Goal: Task Accomplishment & Management: Manage account settings

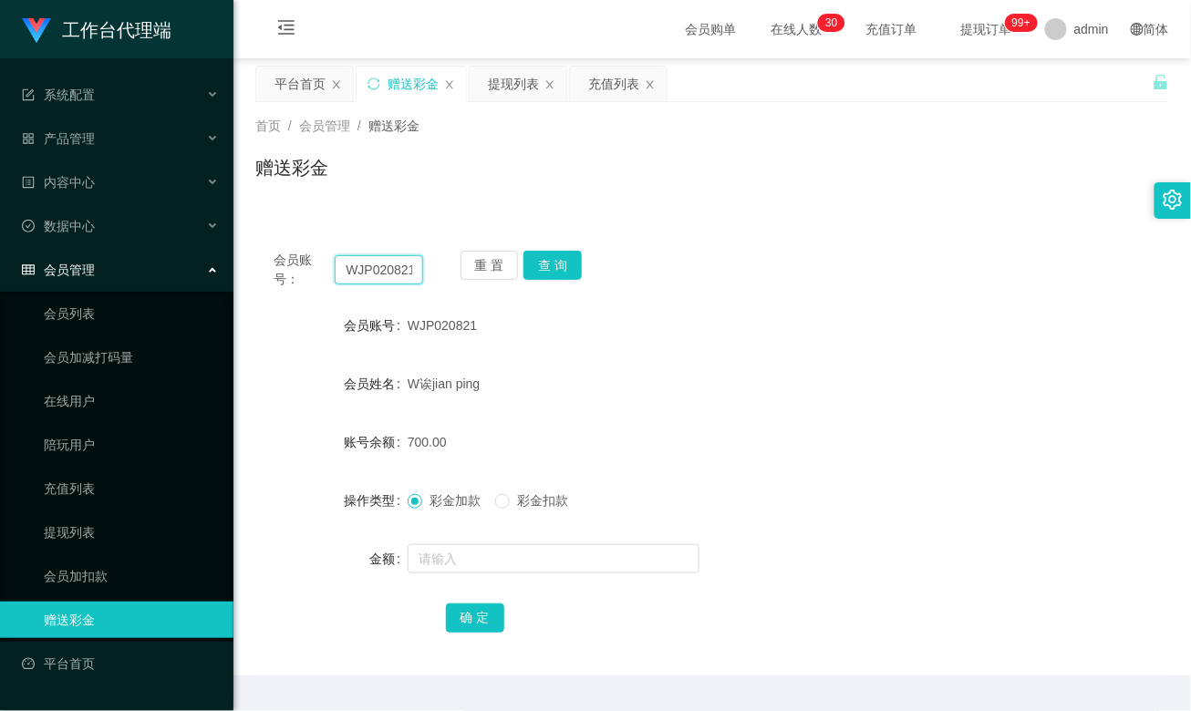
click at [377, 275] on input "WJP020821" at bounding box center [379, 269] width 88 height 29
paste input "xinlu"
type input "xinlu"
click at [551, 264] on button "查 询" at bounding box center [553, 265] width 58 height 29
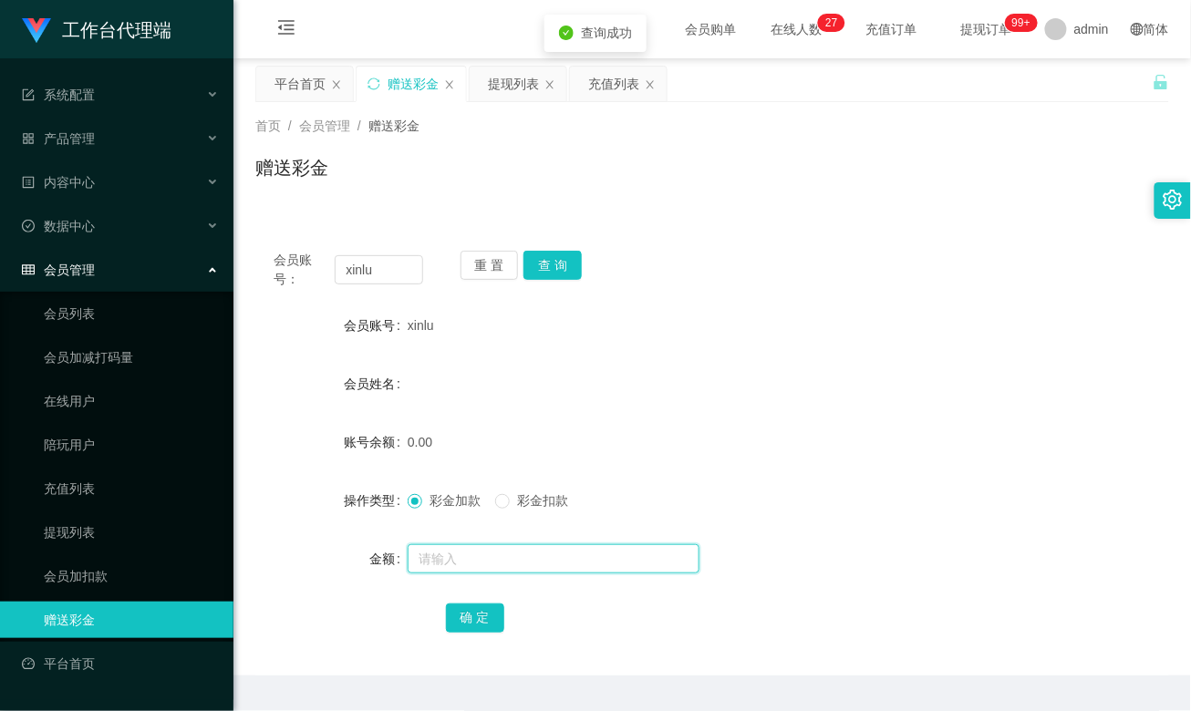
click at [462, 548] on input "text" at bounding box center [554, 559] width 292 height 29
type input "100"
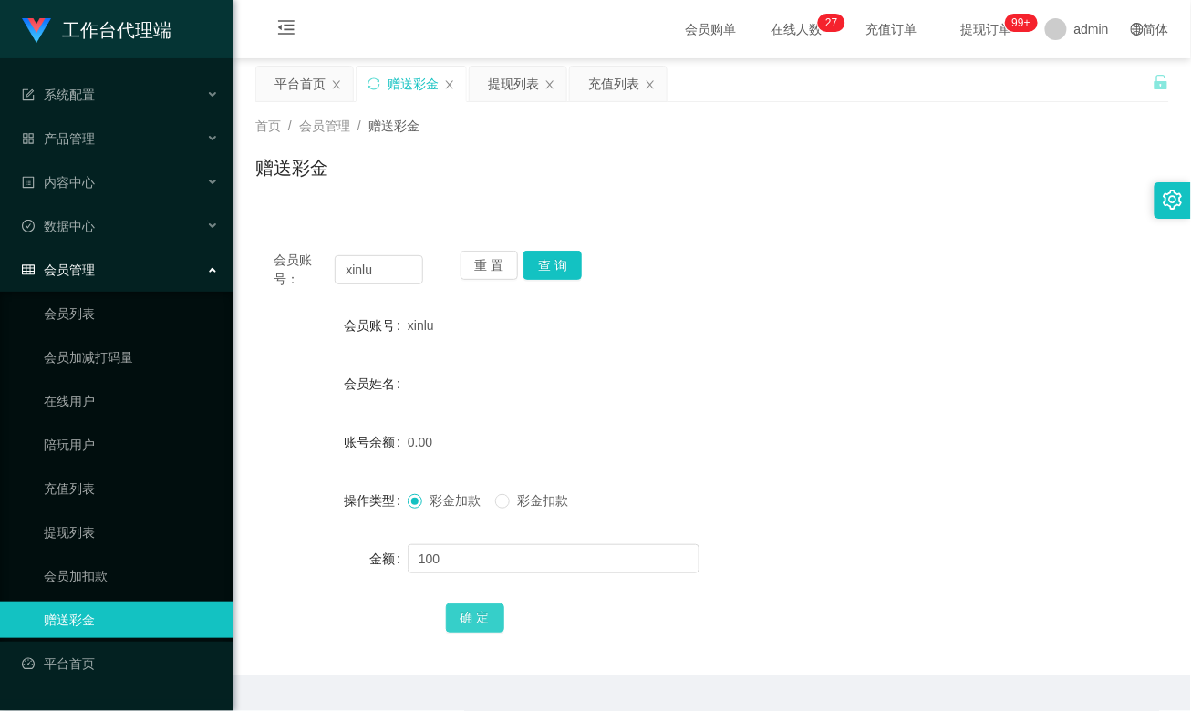
click at [479, 618] on button "确 定" at bounding box center [475, 618] width 58 height 29
click at [716, 362] on form "会员账号 xinlu 会员姓名 账号余额 100.00 操作类型 彩金加款 彩金扣款 金额 确 定" at bounding box center [712, 471] width 914 height 328
click at [369, 275] on input "xinlu" at bounding box center [379, 269] width 88 height 29
paste input "Michelle3938"
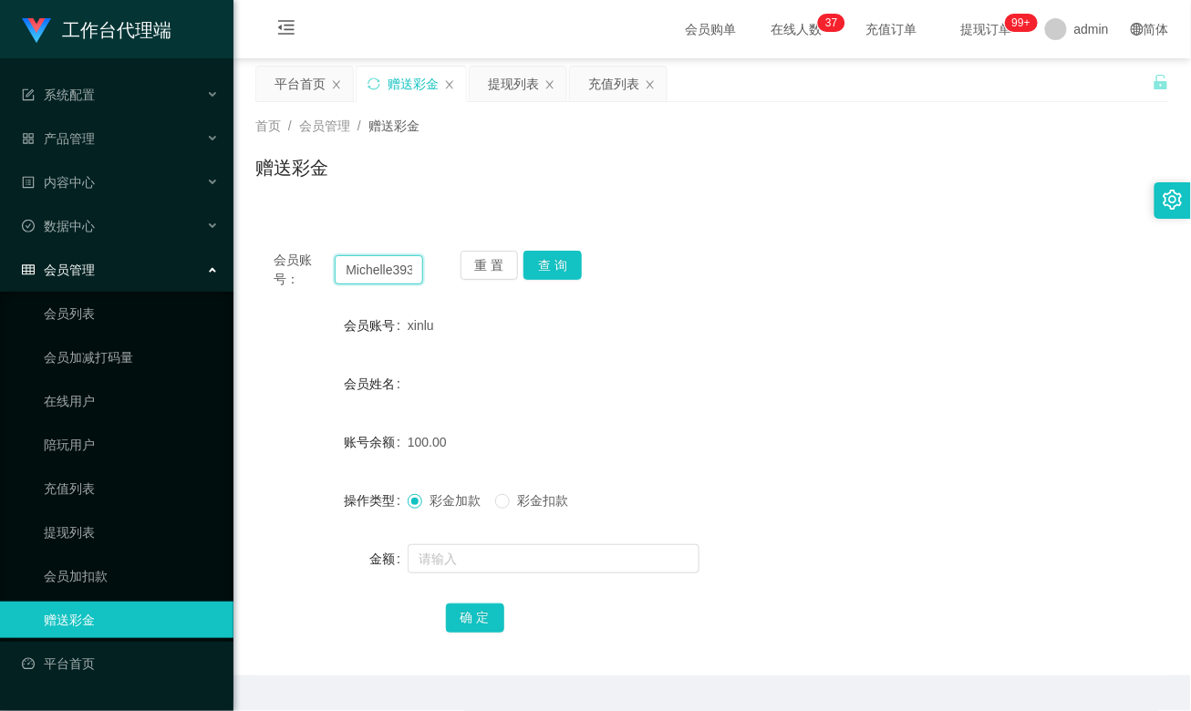
scroll to position [0, 9]
type input "Michelle3938"
click at [551, 277] on button "查 询" at bounding box center [553, 265] width 58 height 29
click at [509, 88] on div "提现列表" at bounding box center [513, 84] width 51 height 35
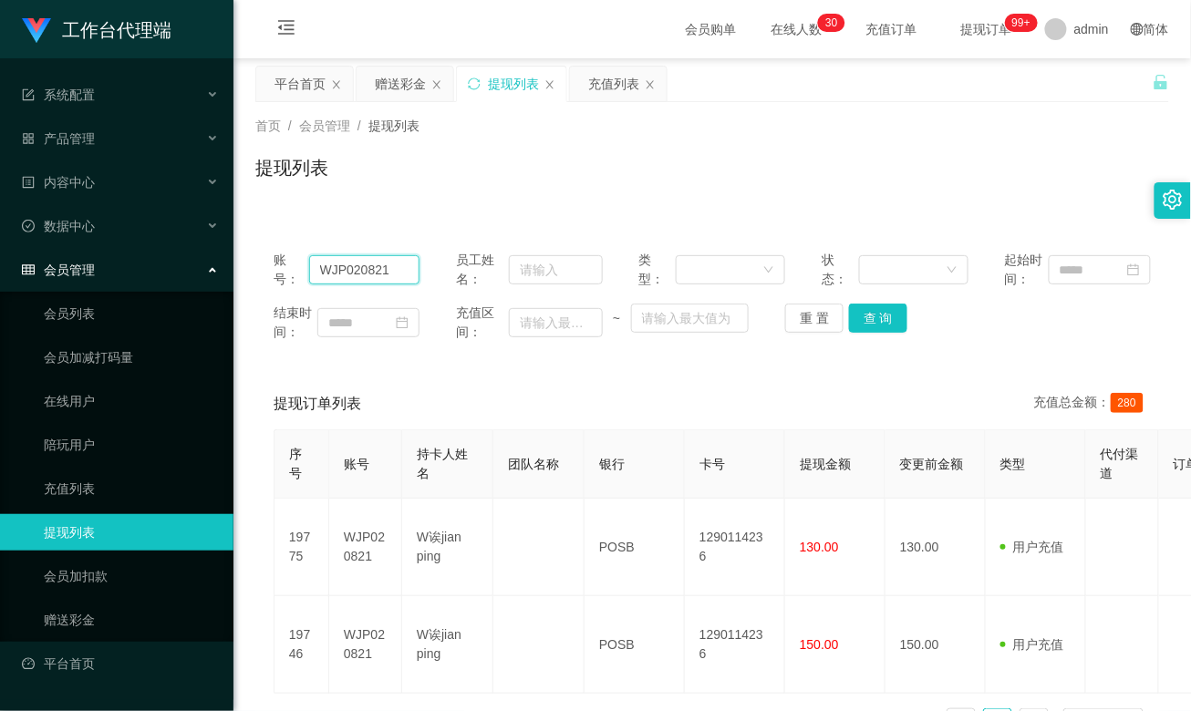
click at [354, 264] on input "WJP020821" at bounding box center [364, 269] width 111 height 29
paste input "xinlu"
type input "xinlu"
click at [876, 325] on button "查 询" at bounding box center [878, 318] width 58 height 29
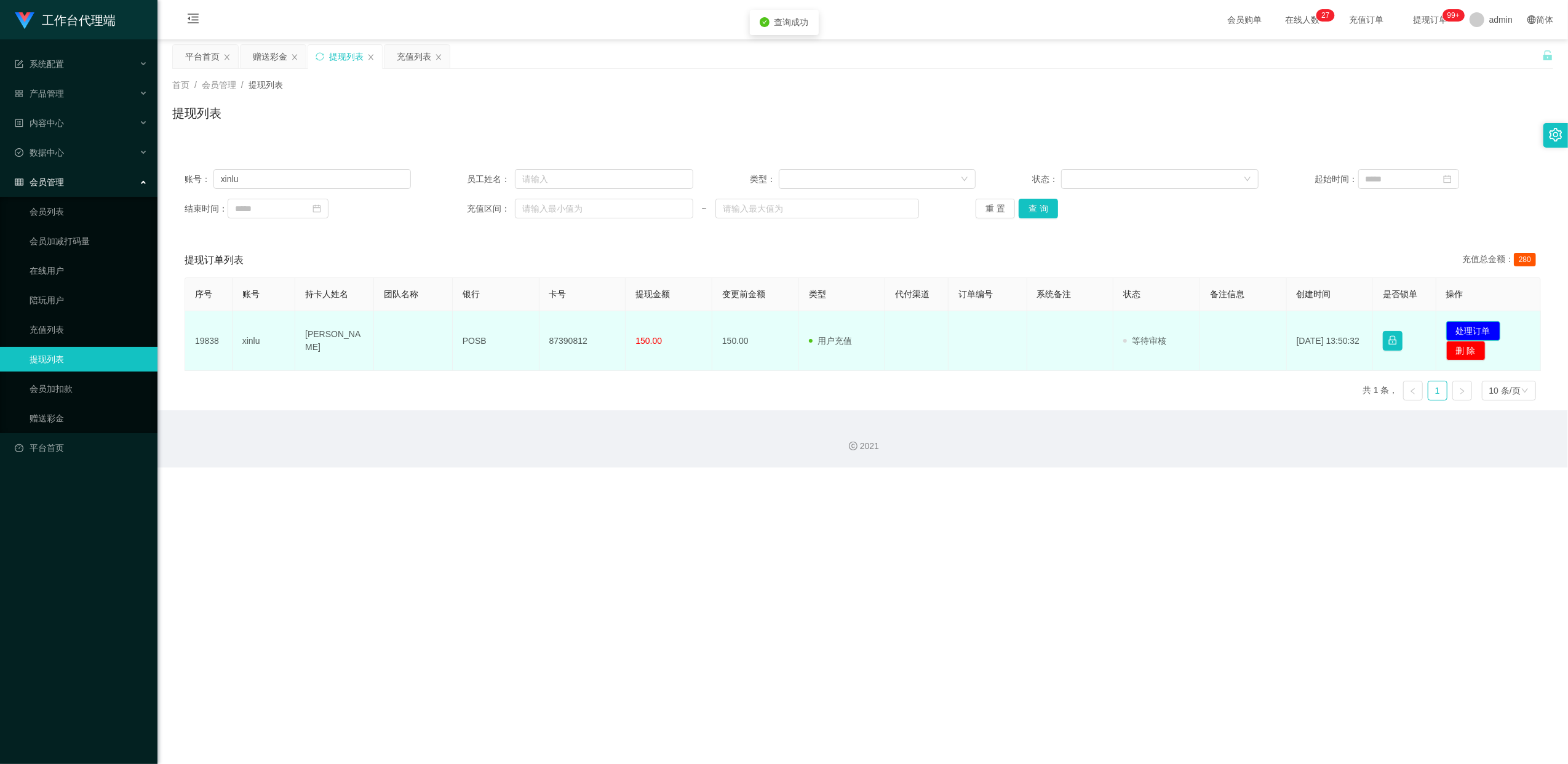
click at [803, 327] on button "处理订单" at bounding box center [1473, 330] width 54 height 20
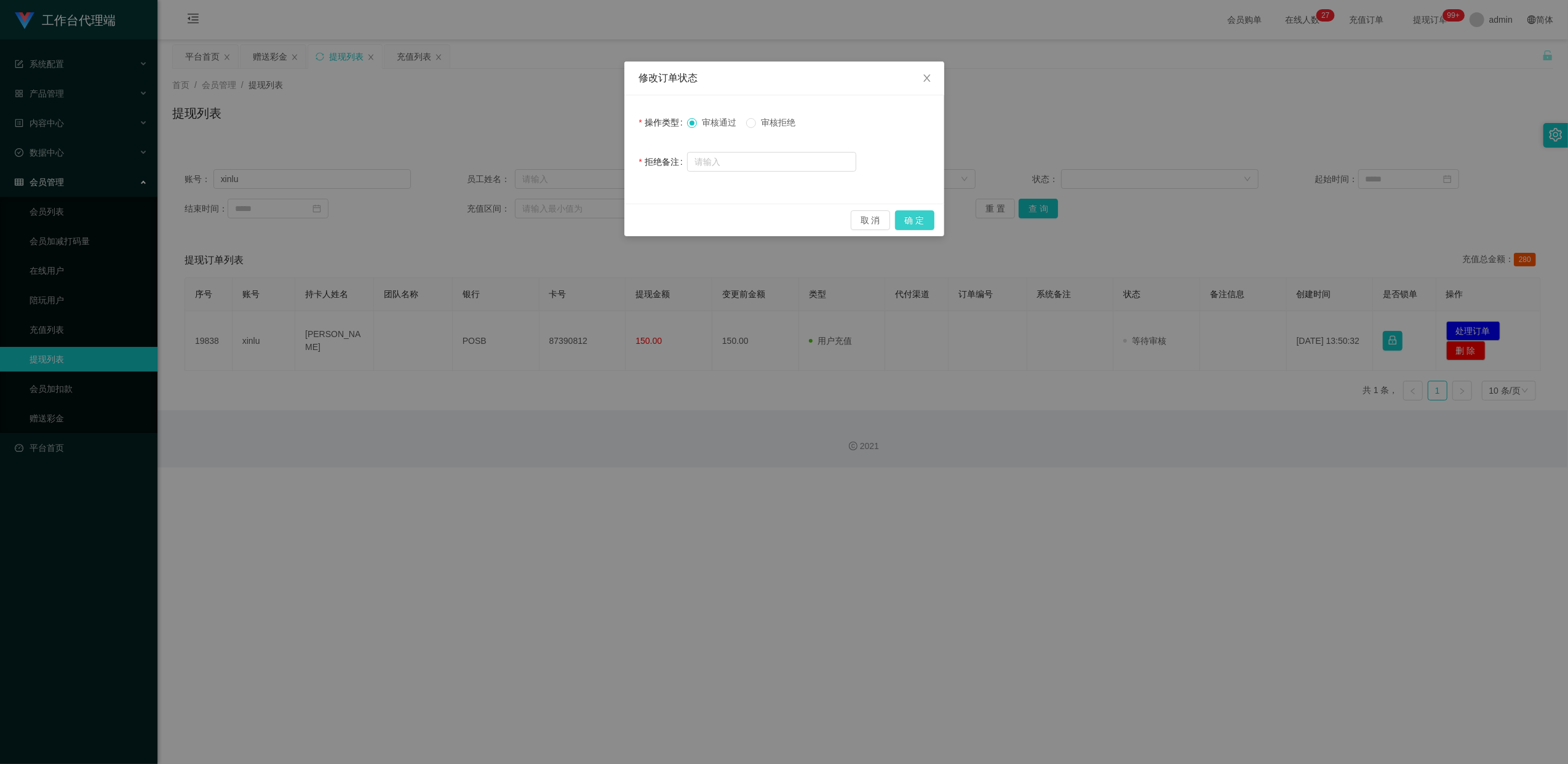
click at [803, 221] on button "确 定" at bounding box center [914, 220] width 39 height 20
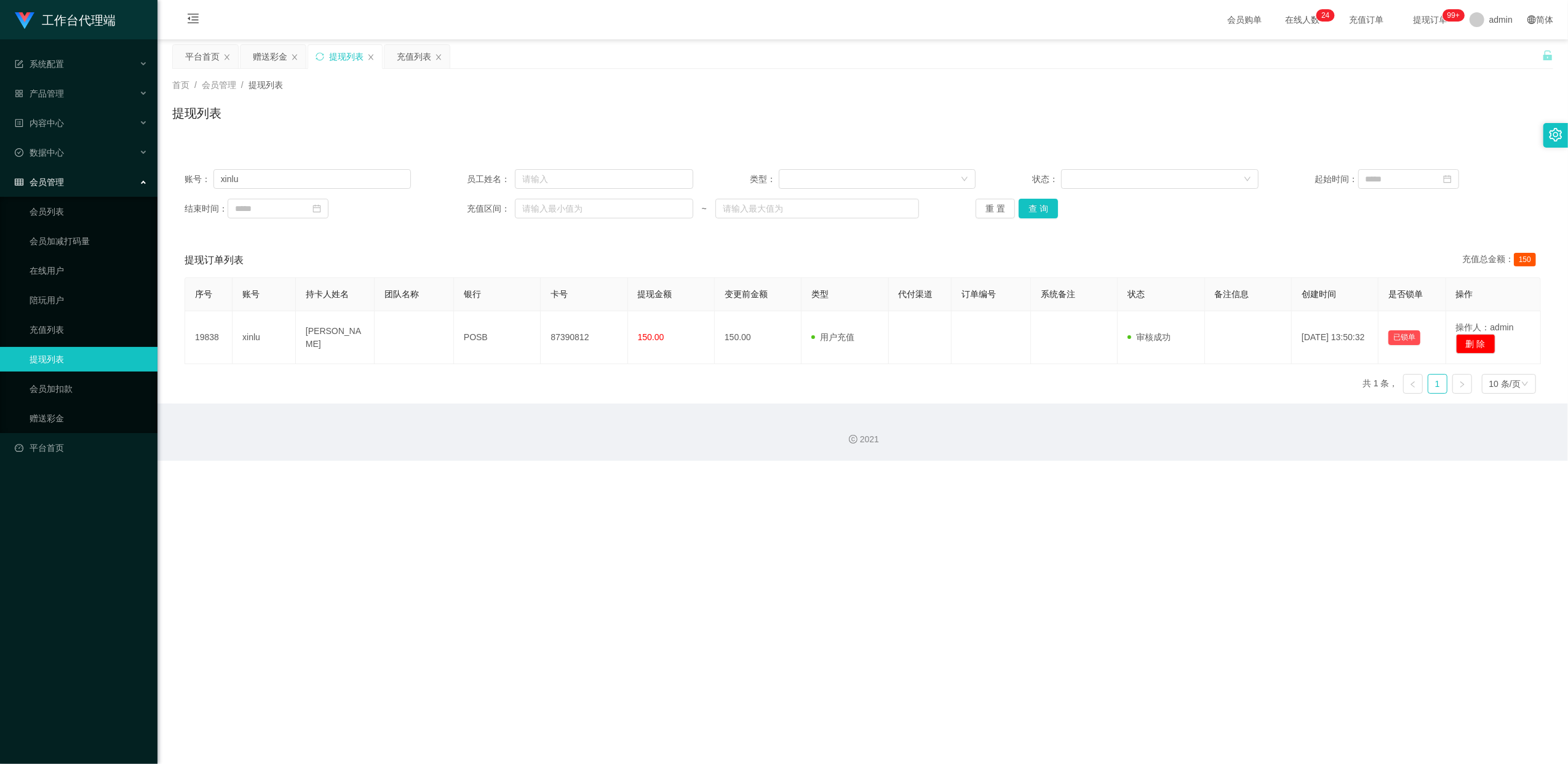
click at [803, 479] on div "工作台代理端 系统配置 产品管理 内容中心 数据中心 会员管理 会员列表 会员加减打码量 在线用户 陪玩用户 充值列表 提现列表 会员加扣款 赠送彩金 平台首…" at bounding box center [784, 382] width 1568 height 764
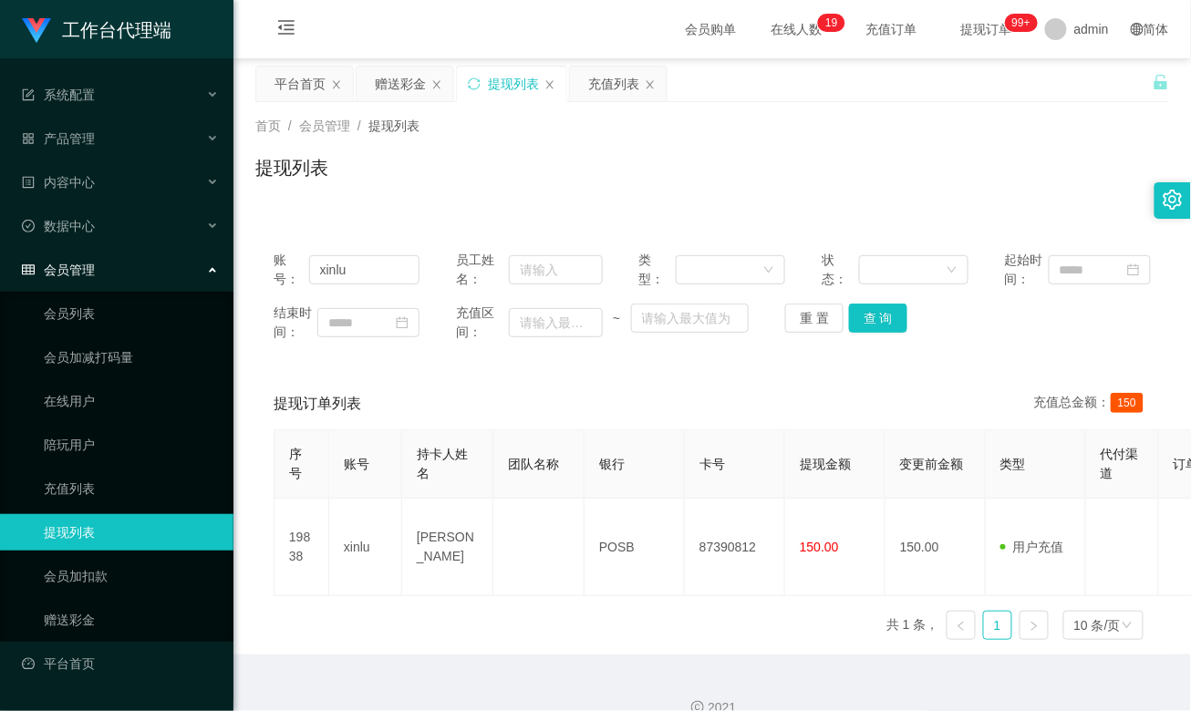
click at [637, 625] on div "序号 账号 持卡人姓名 团队名称 银行 卡号 提现金额 变更前金额 类型 代付渠道 订单编号 系统备注 状态 备注信息 创建时间 是否锁单 操作 19838 …" at bounding box center [712, 542] width 877 height 225
